Goal: Transaction & Acquisition: Download file/media

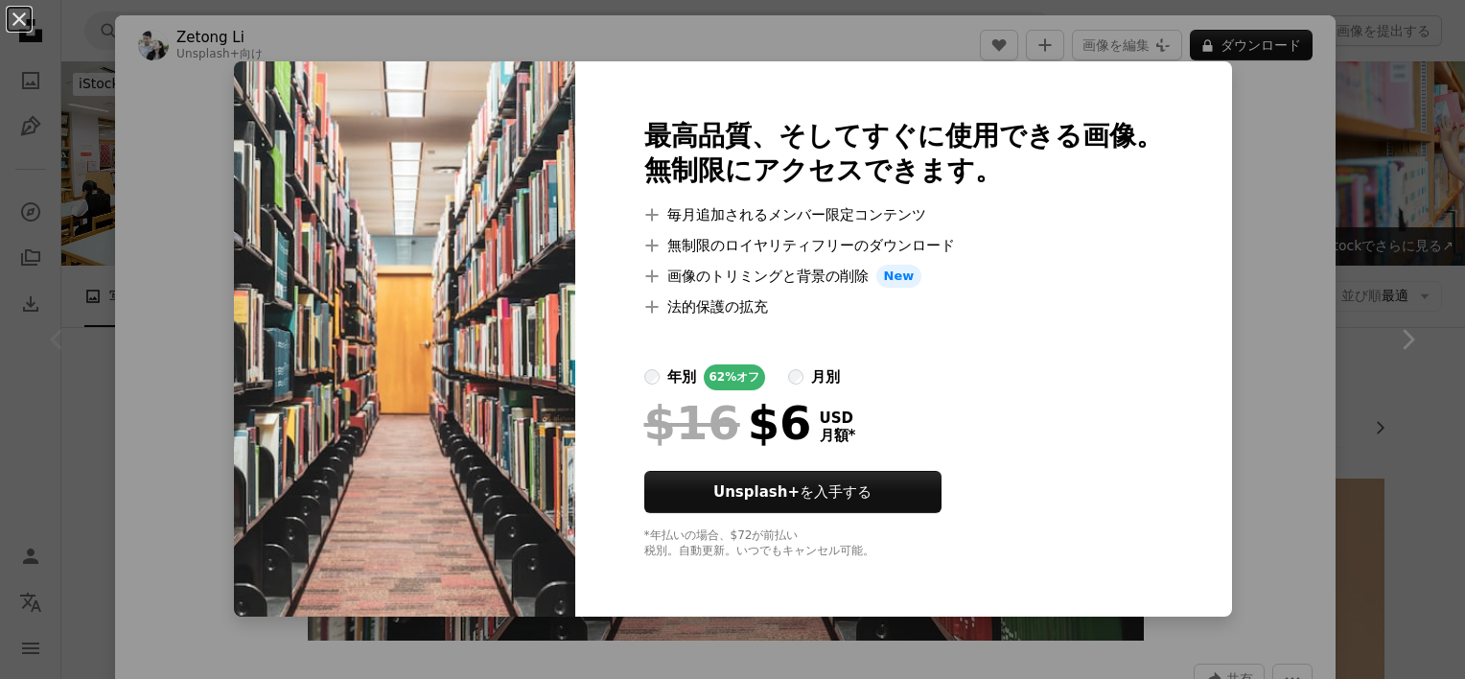
scroll to position [288, 0]
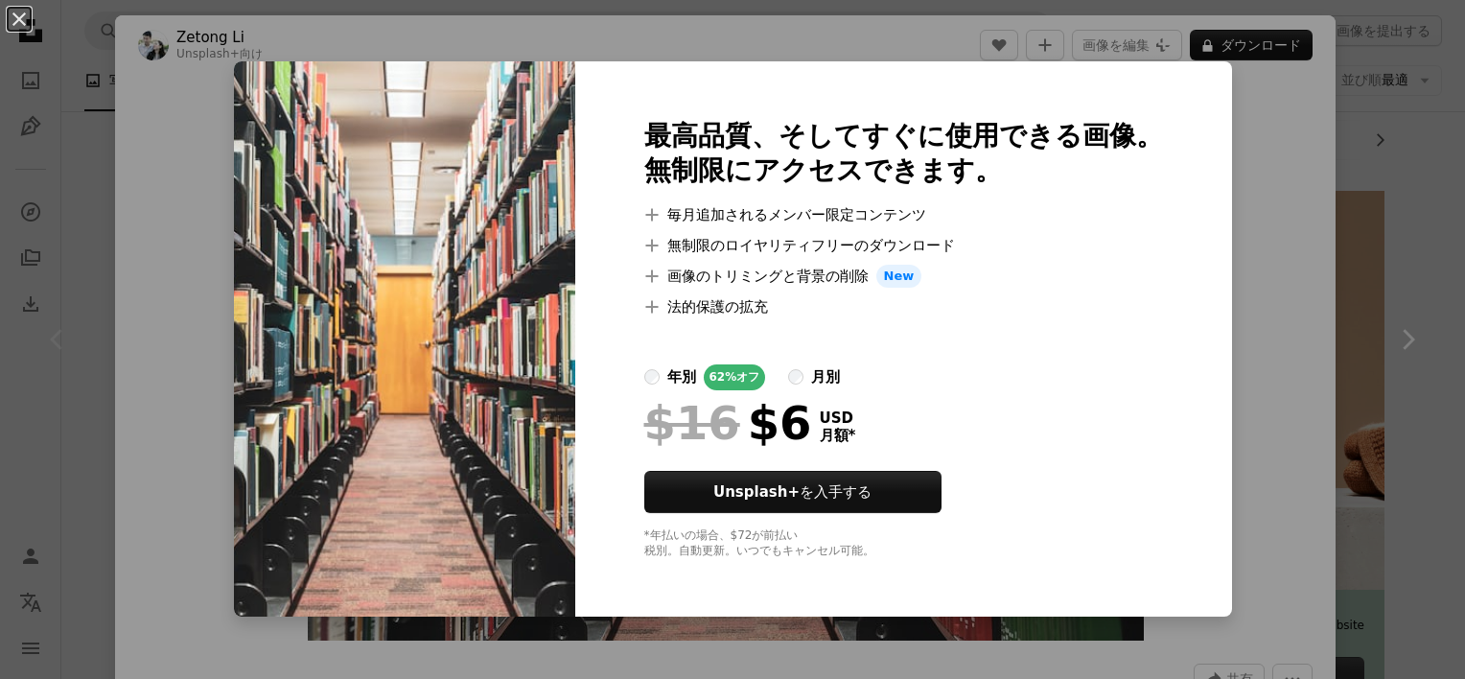
click at [1248, 267] on div "An X shape 最高品質、そしてすぐに使用できる画像。 無制限にアクセスできます。 A plus sign 毎月追加されるメンバー限定コンテンツ A p…" at bounding box center [732, 339] width 1465 height 679
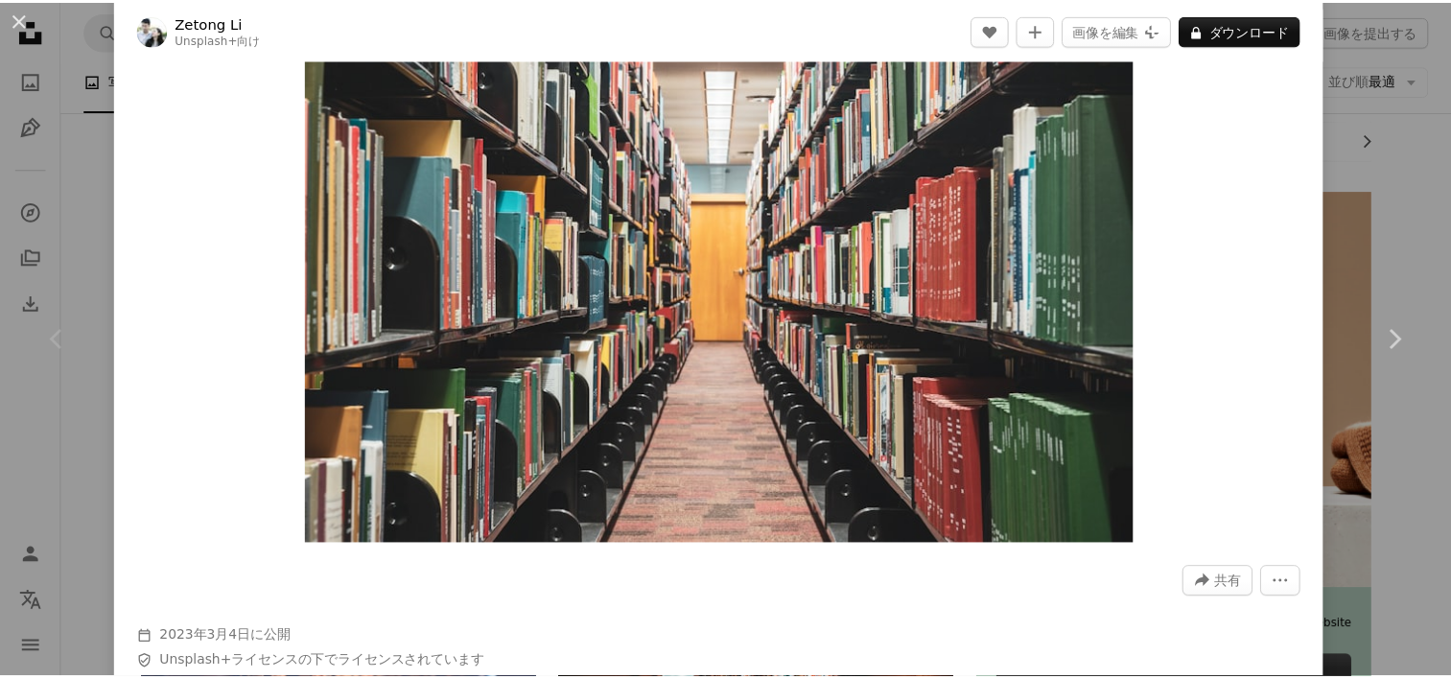
scroll to position [192, 0]
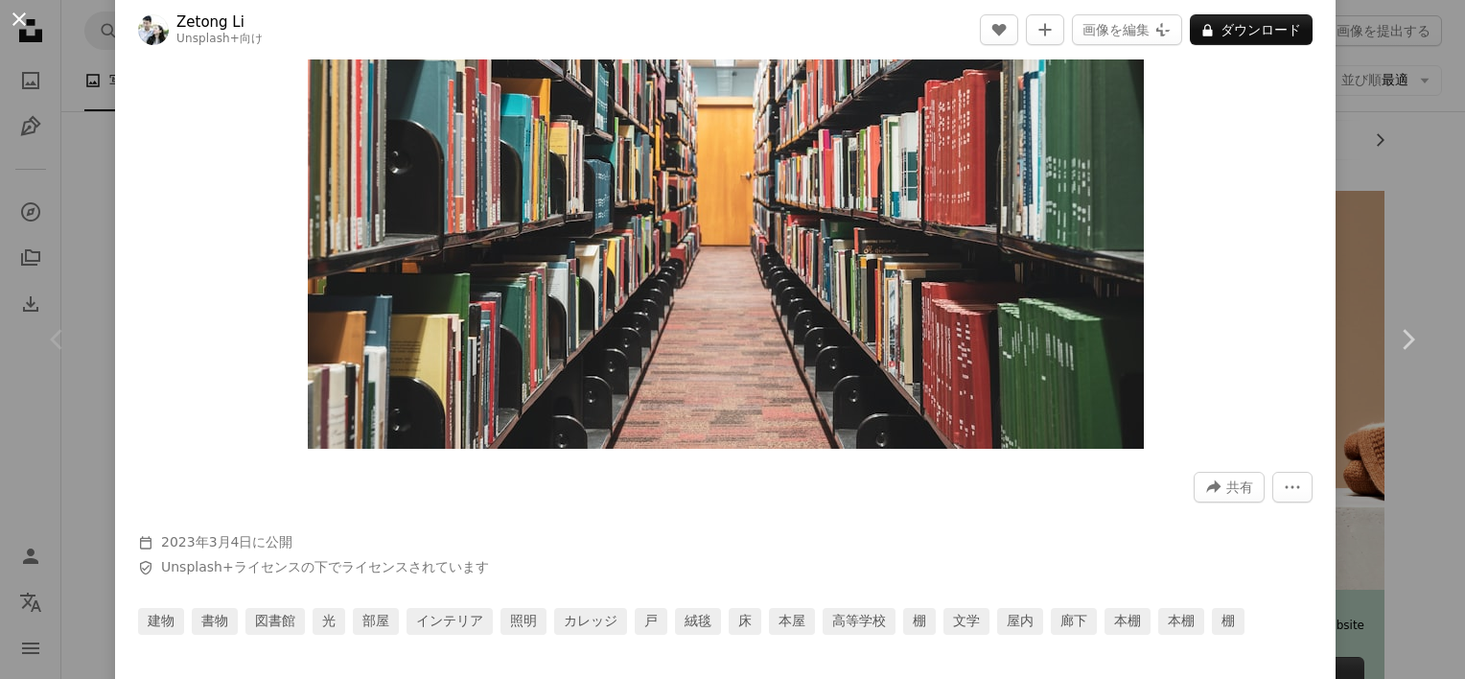
click at [26, 17] on button "An X shape" at bounding box center [19, 19] width 23 height 23
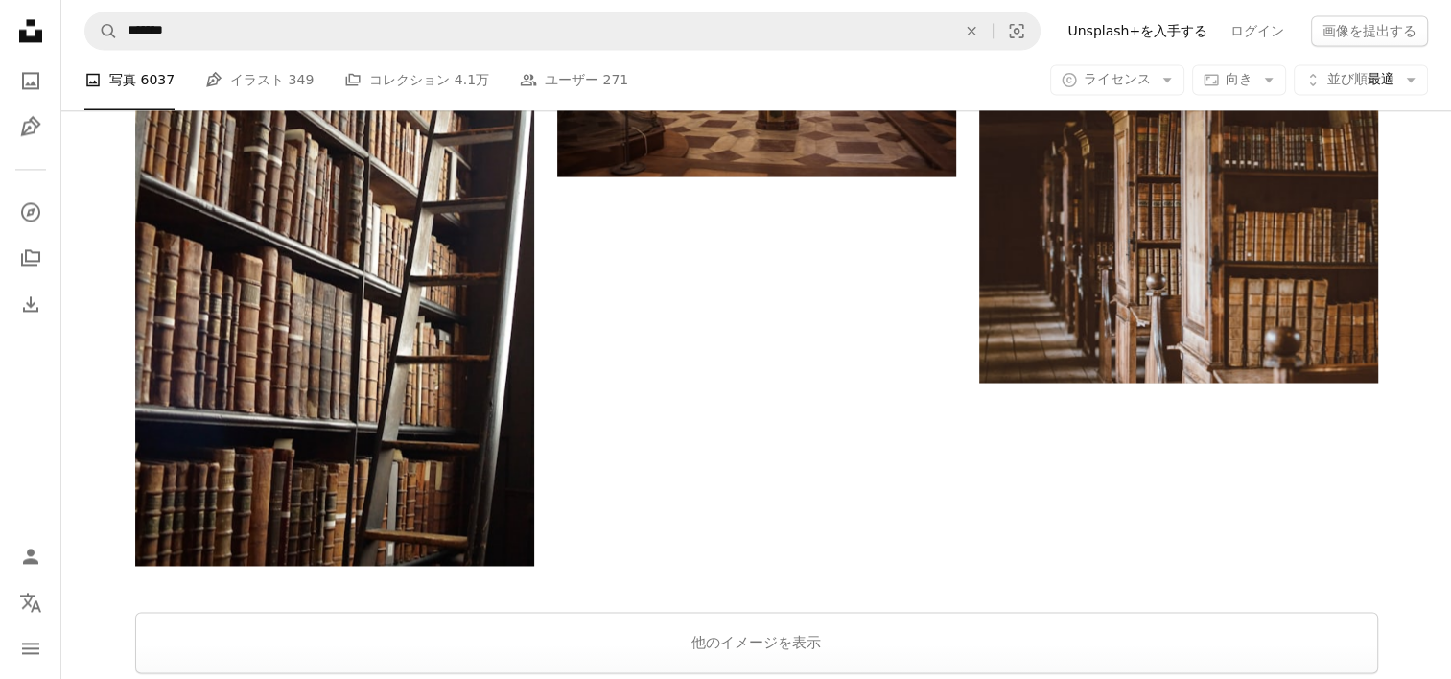
scroll to position [2972, 0]
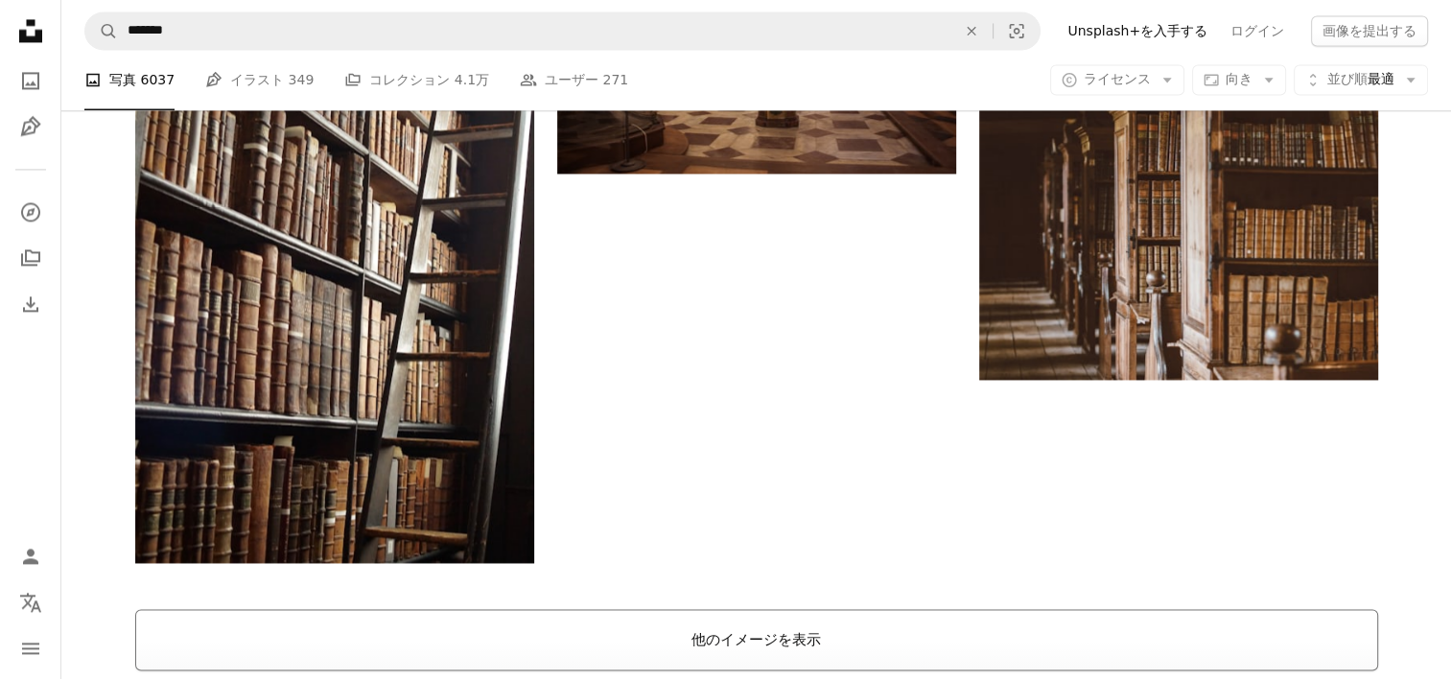
click at [817, 631] on button "他のイメージを表示" at bounding box center [756, 639] width 1242 height 61
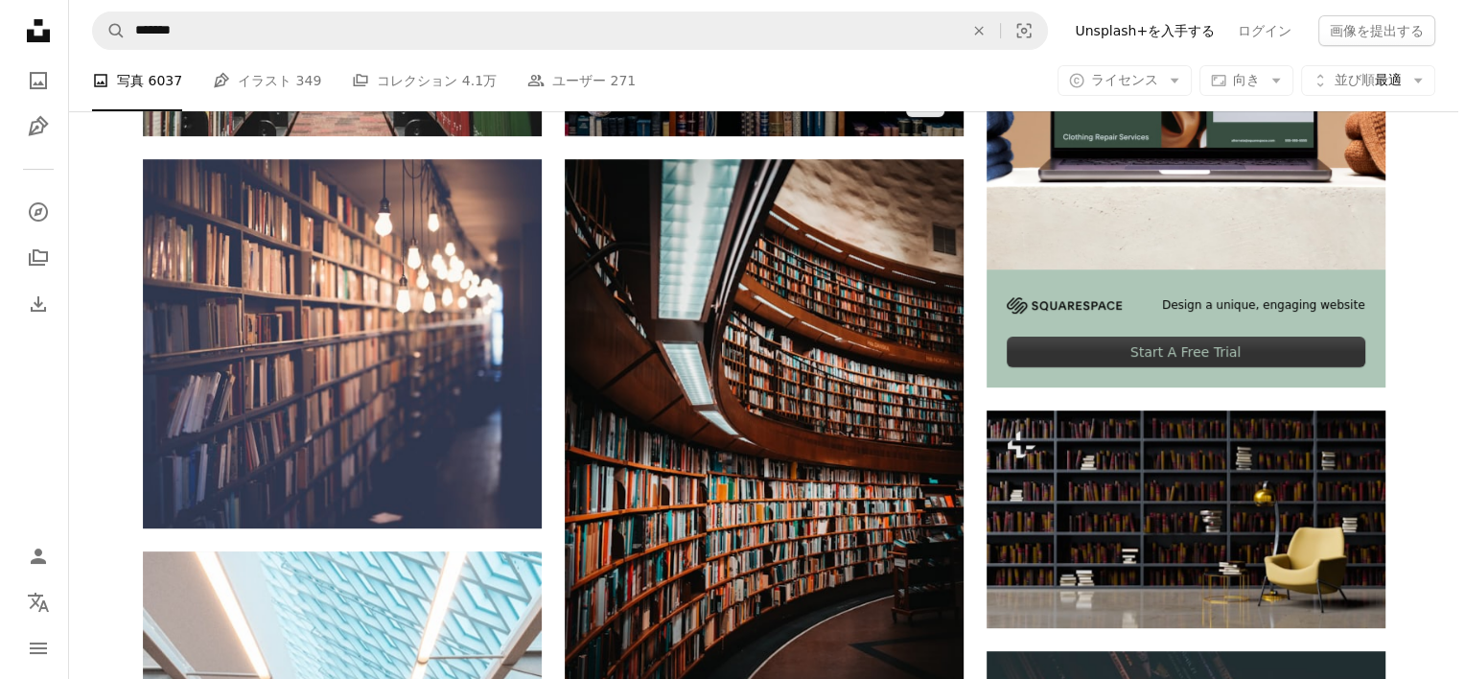
scroll to position [575, 0]
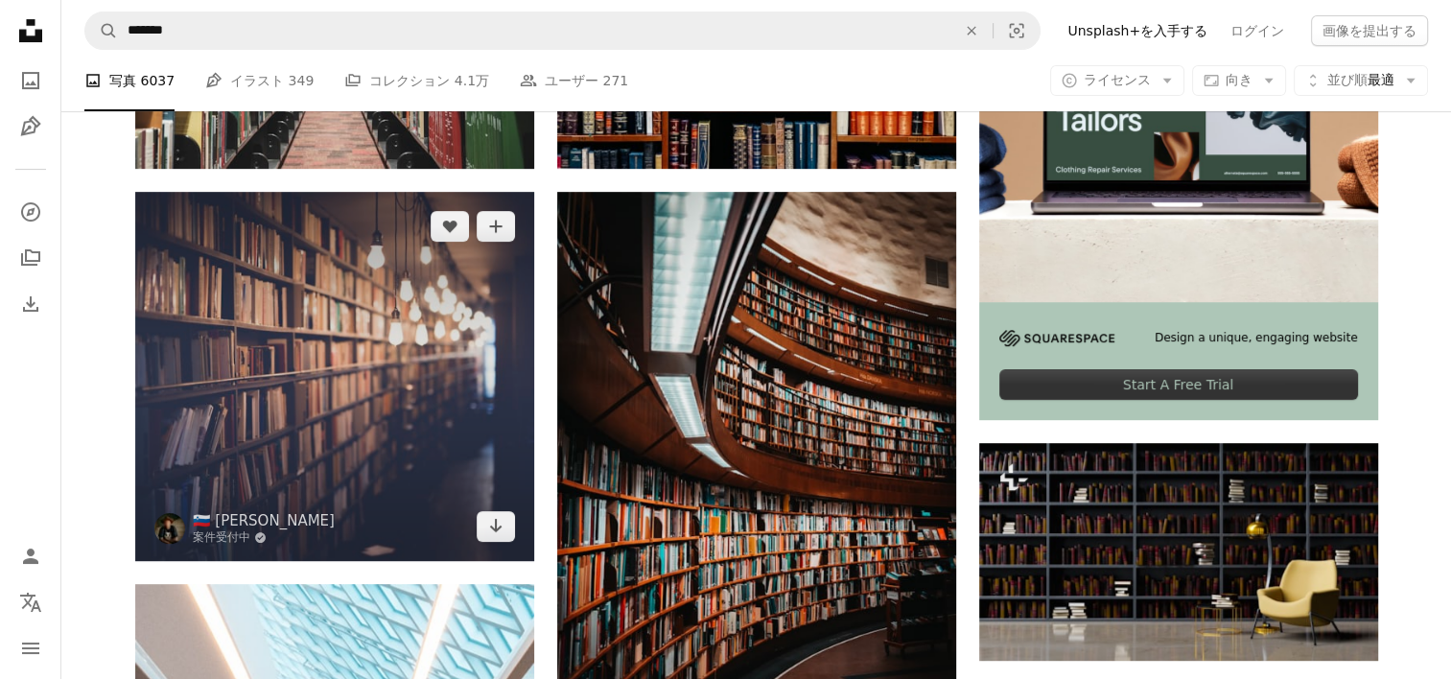
click at [276, 418] on img at bounding box center [334, 376] width 399 height 368
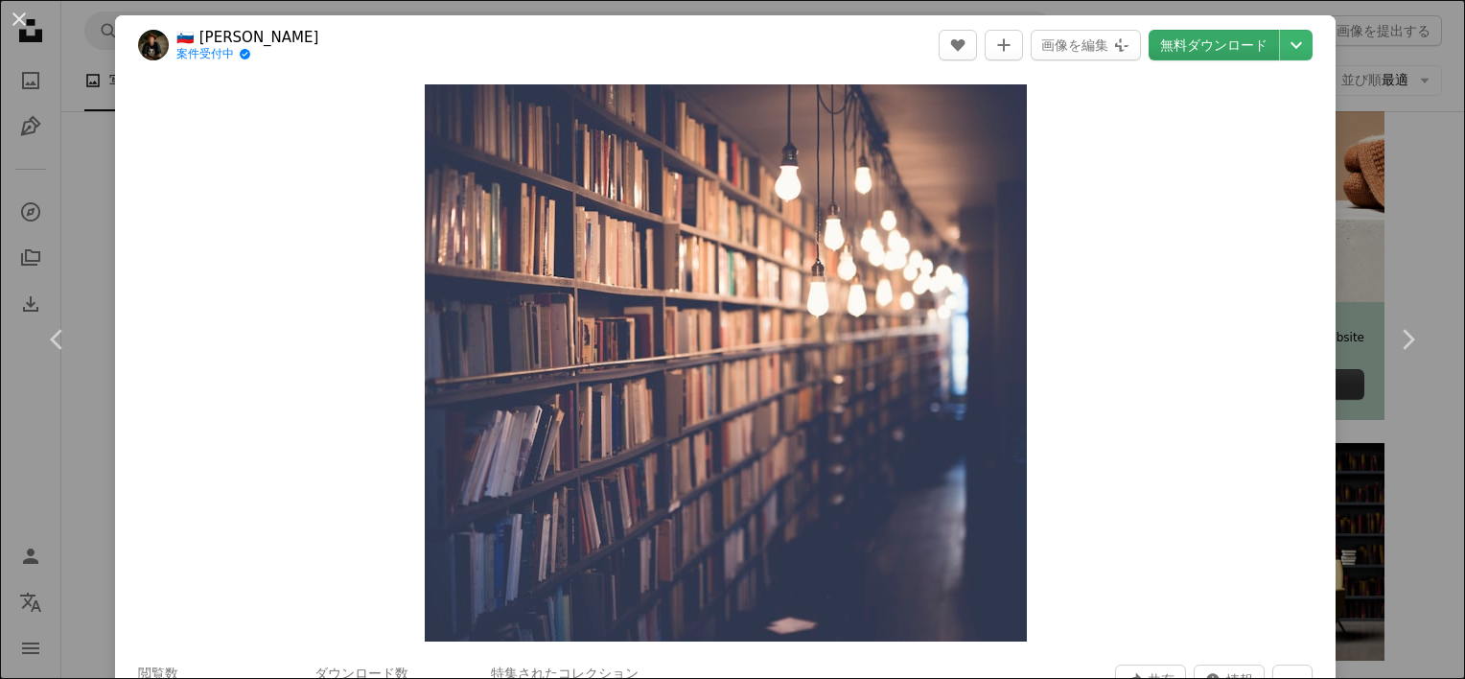
click at [1193, 46] on link "無料ダウンロード" at bounding box center [1214, 45] width 130 height 31
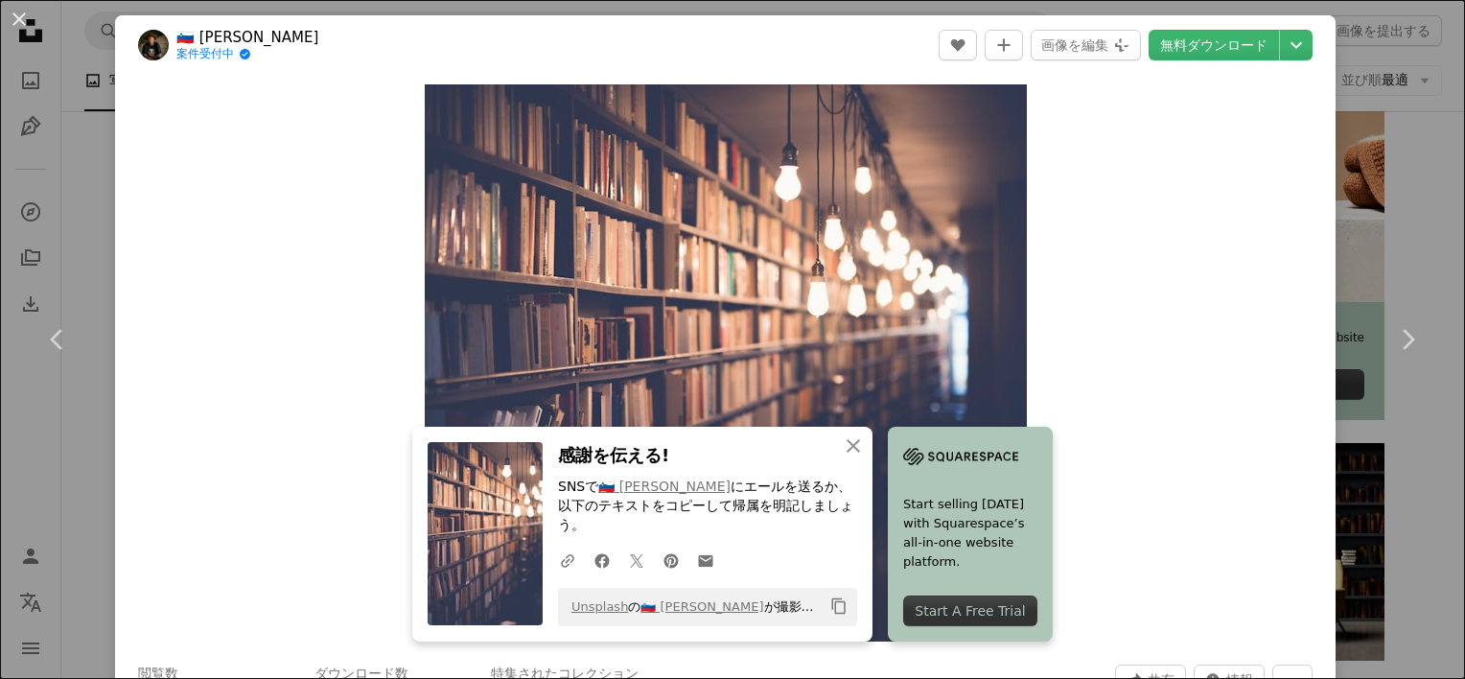
click at [1214, 160] on div "Zoom in" at bounding box center [725, 363] width 1220 height 576
